Goal: Find specific page/section

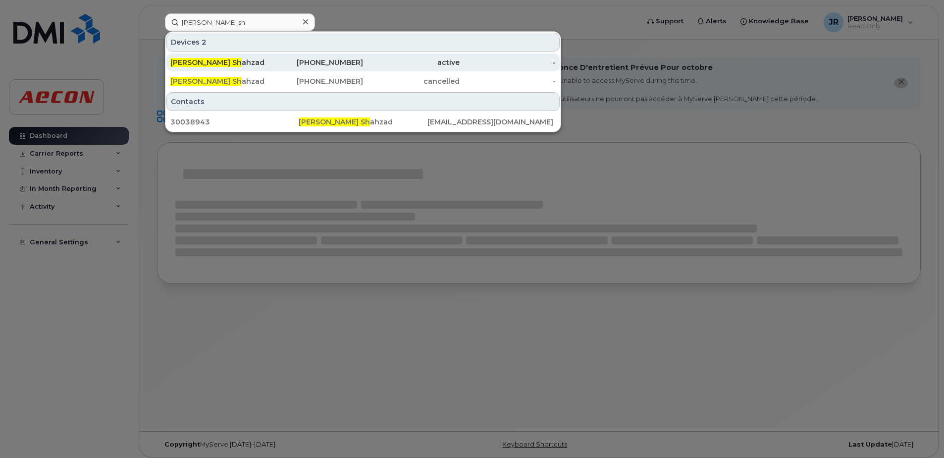
type input "khurram sh"
click at [206, 58] on div "Khurram Sh ahzad" at bounding box center [218, 62] width 97 height 10
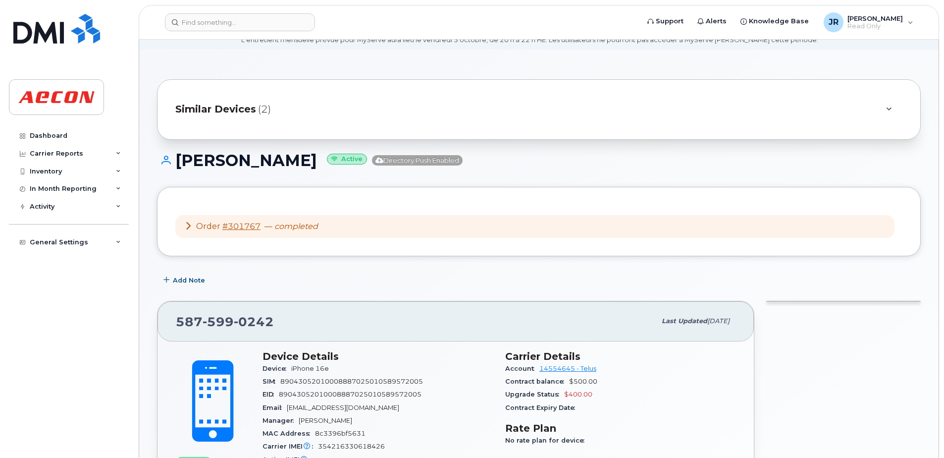
scroll to position [18, 0]
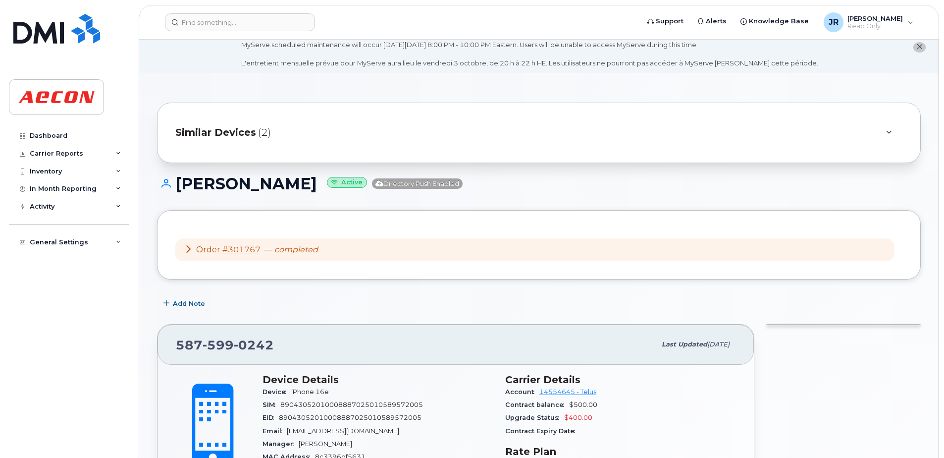
click at [238, 134] on span "Similar Devices" at bounding box center [215, 132] width 81 height 14
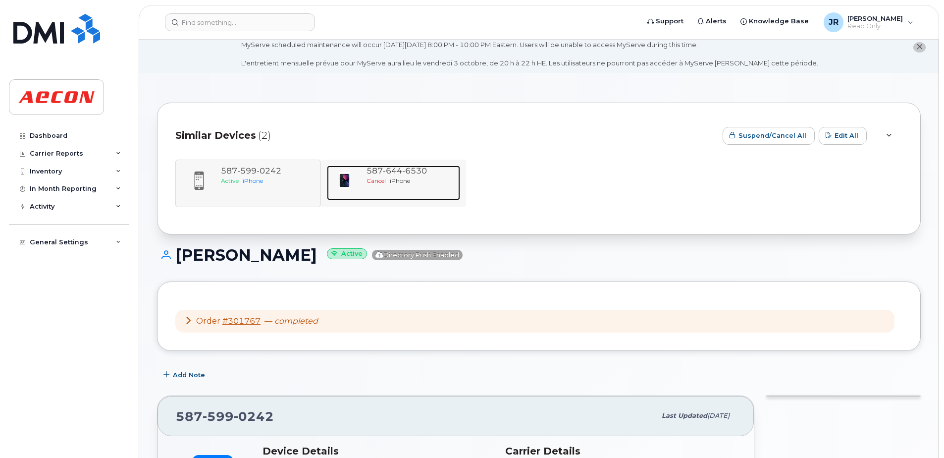
click at [392, 169] on span "644" at bounding box center [392, 170] width 19 height 9
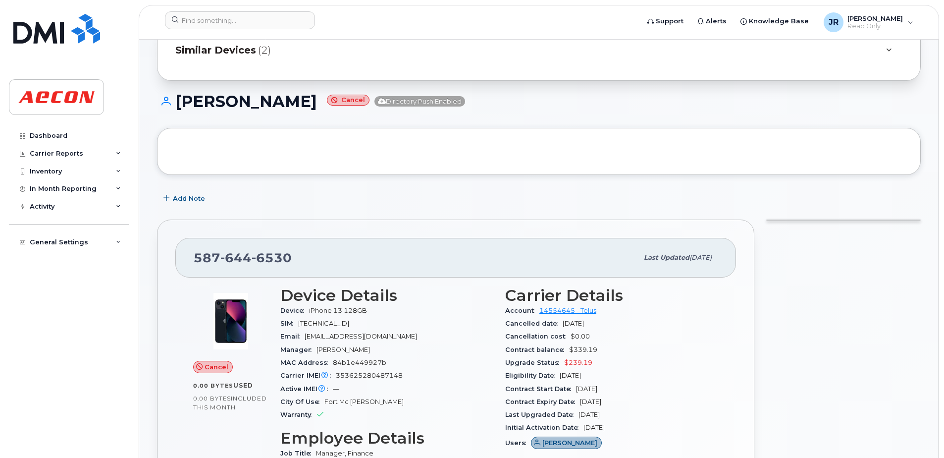
scroll to position [99, 0]
click at [222, 51] on span "Similar Devices" at bounding box center [215, 51] width 81 height 14
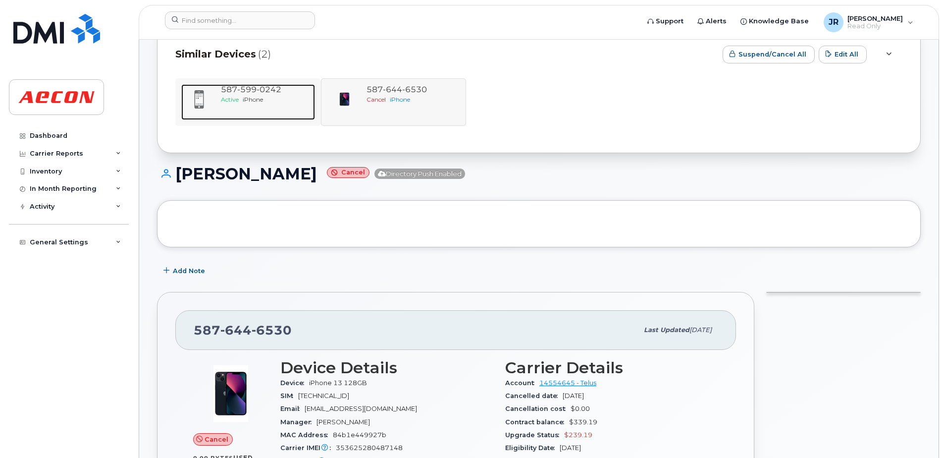
click at [230, 85] on span "587 599 0242" at bounding box center [251, 89] width 60 height 9
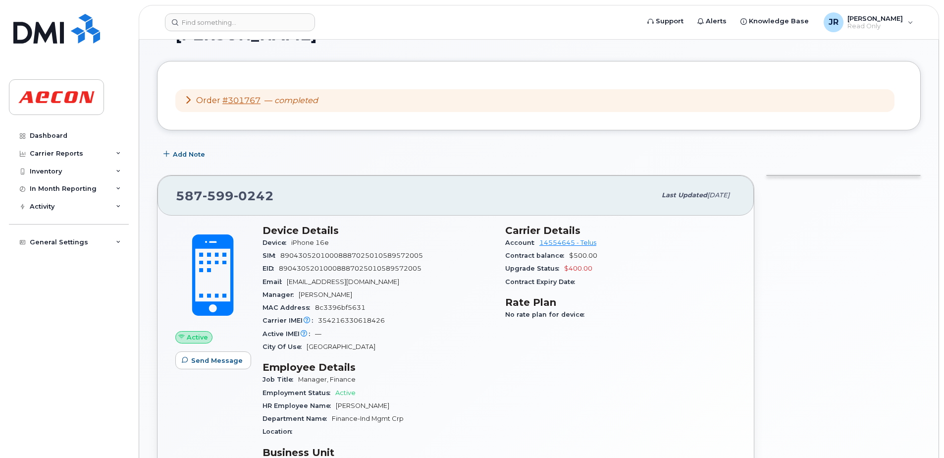
scroll to position [50, 0]
